Goal: Task Accomplishment & Management: Manage account settings

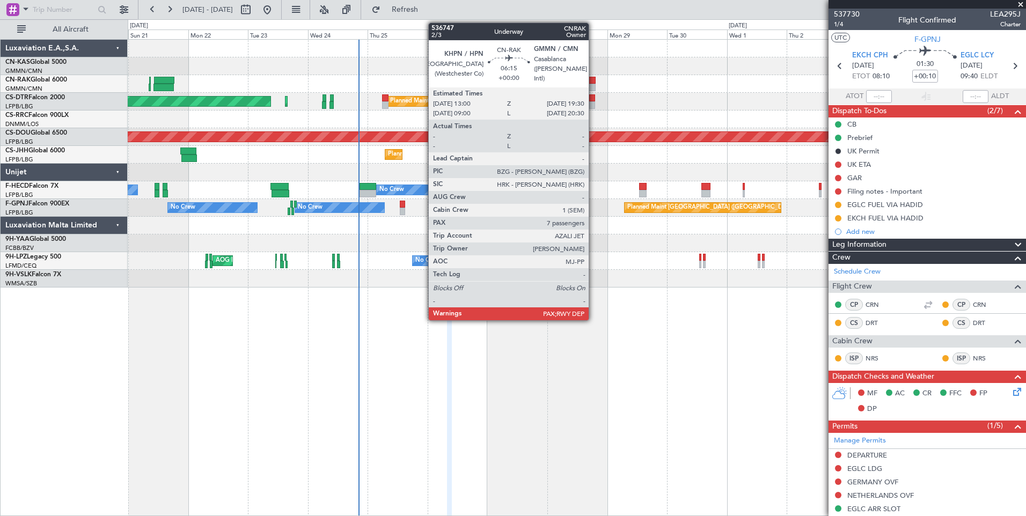
click at [593, 82] on div at bounding box center [587, 81] width 17 height 8
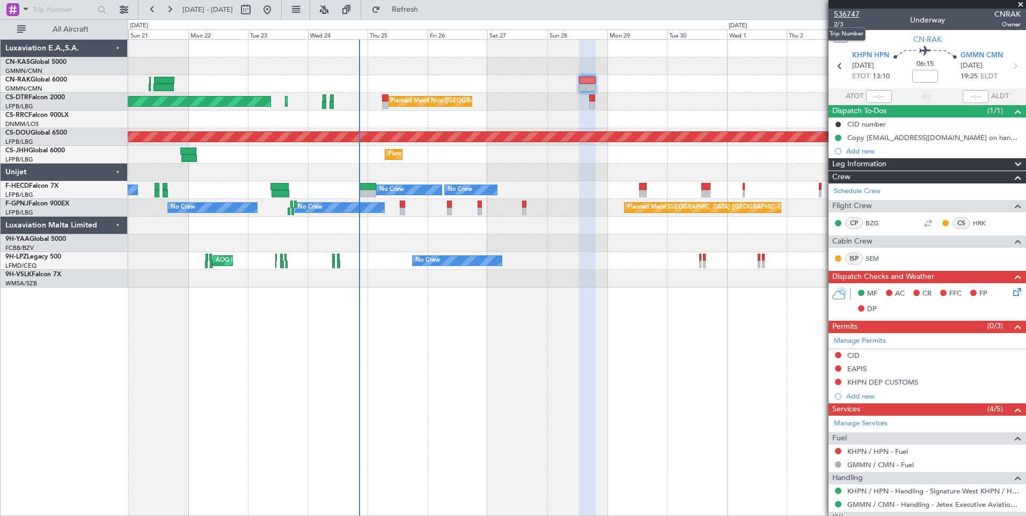
click at [845, 17] on span "536747" at bounding box center [847, 14] width 26 height 11
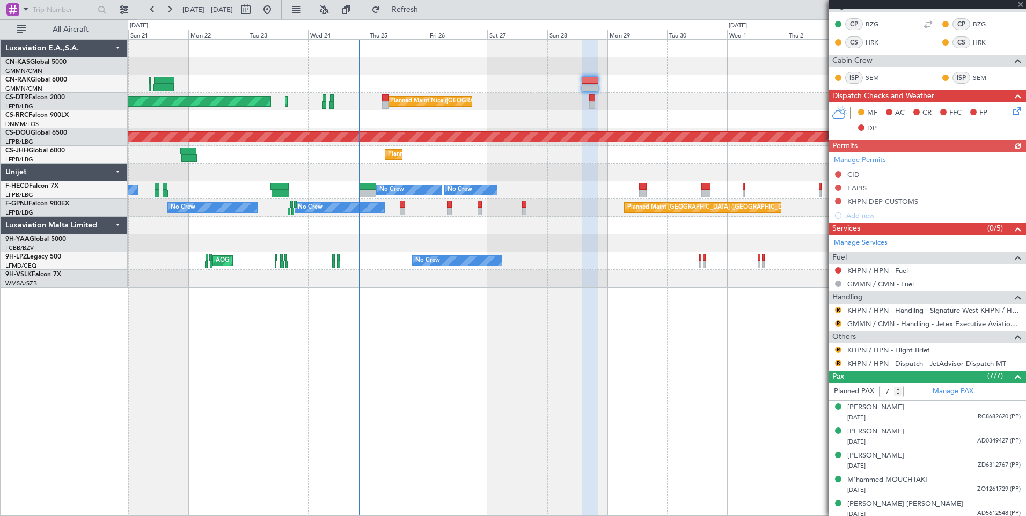
scroll to position [223, 0]
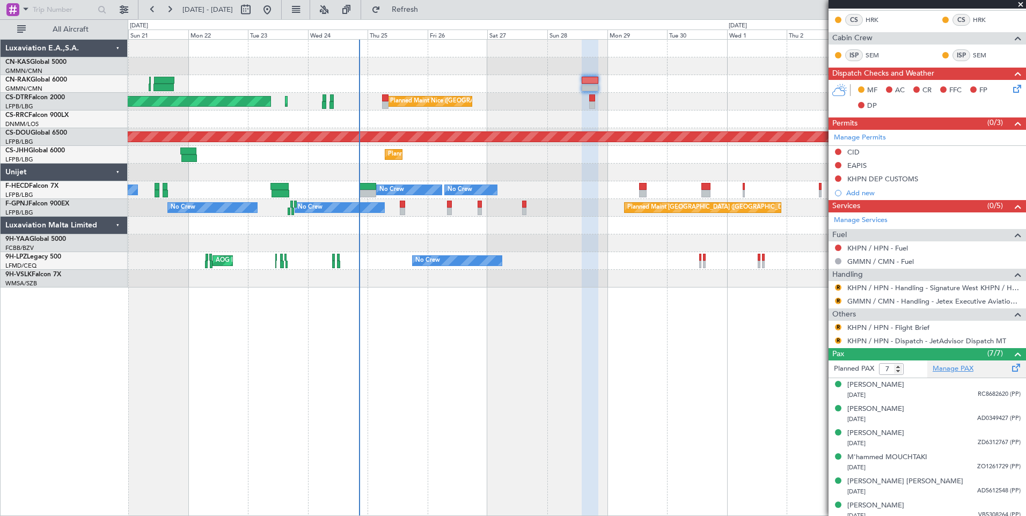
click at [952, 367] on link "Manage PAX" at bounding box center [953, 369] width 41 height 11
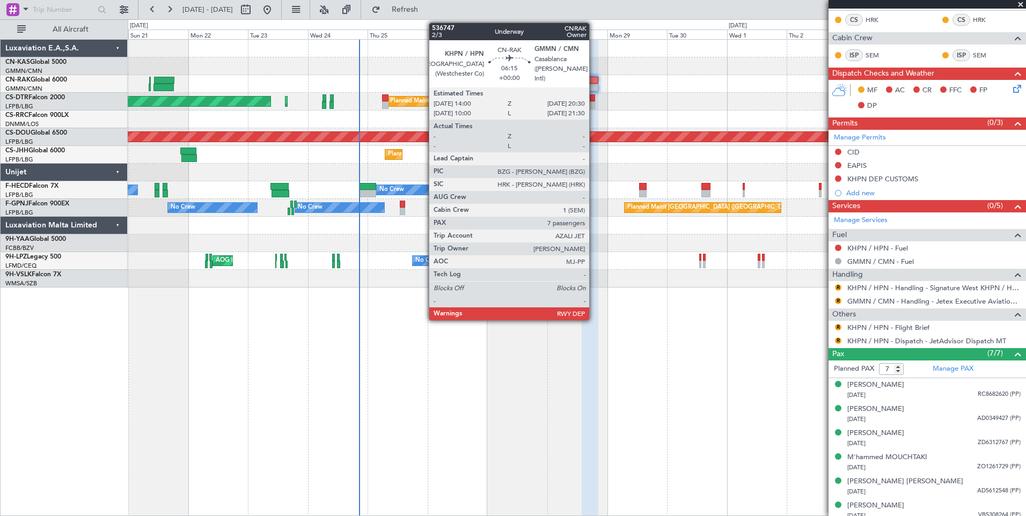
click at [592, 82] on div at bounding box center [590, 81] width 17 height 8
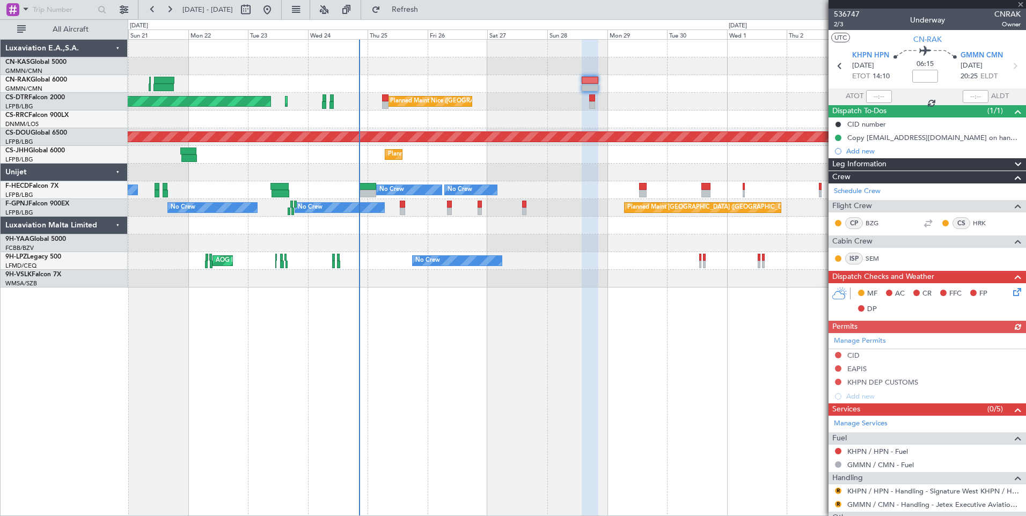
scroll to position [135, 0]
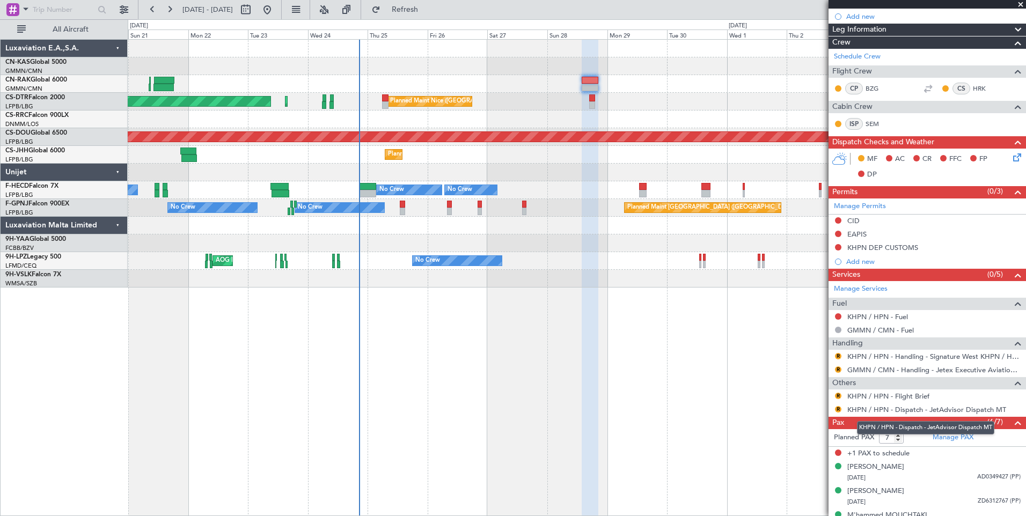
click at [900, 439] on mat-tooltip-component "KHPN / HPN - Dispatch - JetAdvisor Dispatch MT" at bounding box center [926, 428] width 152 height 28
click at [887, 437] on mat-tooltip-component "KHPN / HPN - Dispatch - JetAdvisor Dispatch MT" at bounding box center [926, 428] width 152 height 28
click at [886, 437] on input "7" at bounding box center [891, 438] width 25 height 12
type input "6"
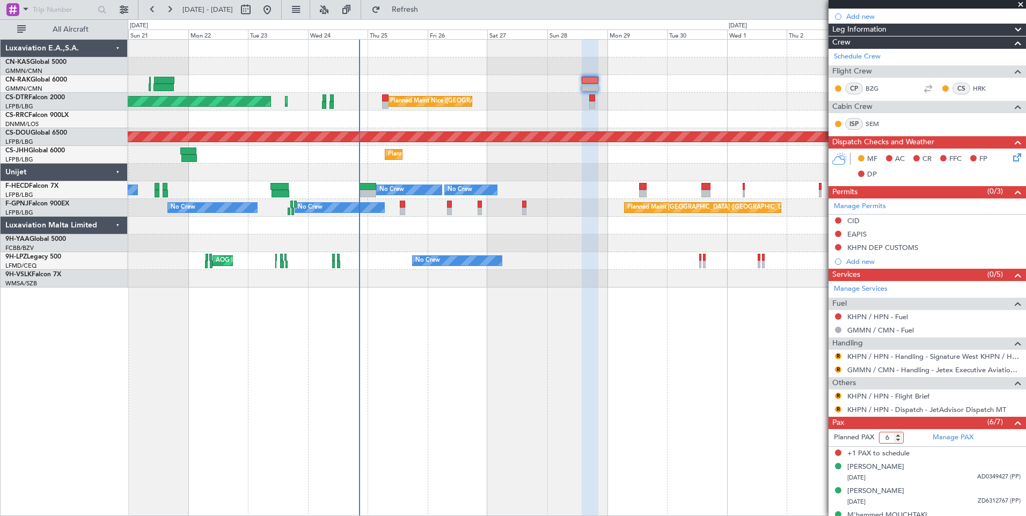
click at [898, 441] on input "6" at bounding box center [891, 438] width 25 height 12
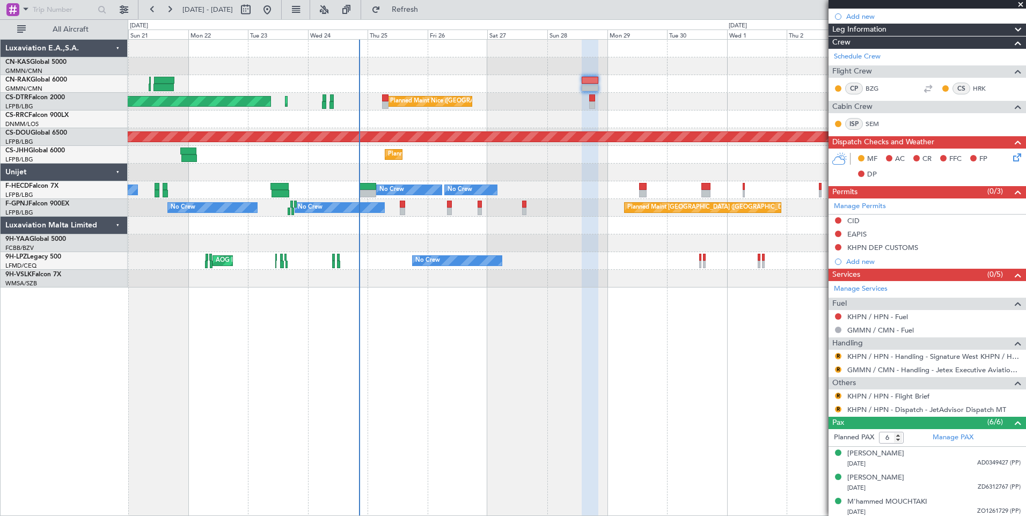
scroll to position [0, 0]
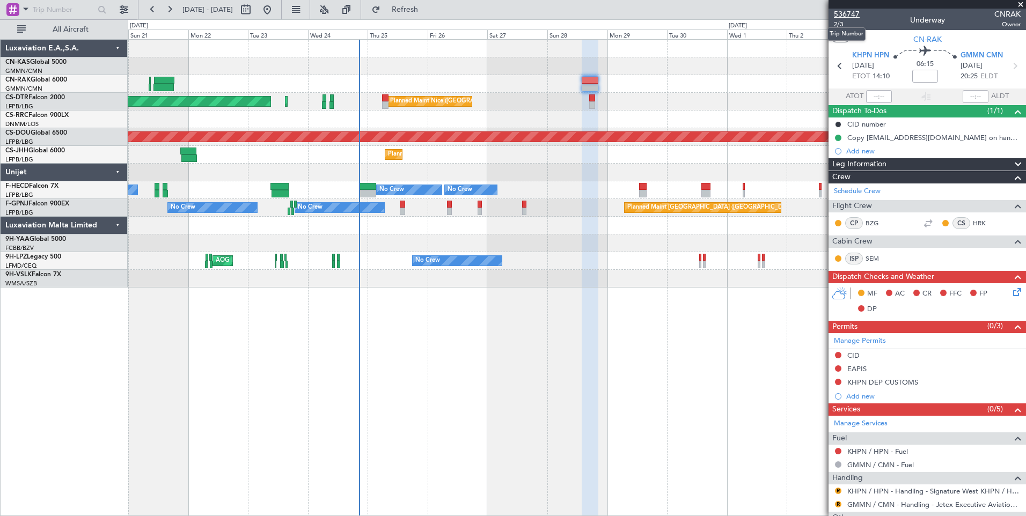
click at [849, 17] on span "536747" at bounding box center [847, 14] width 26 height 11
